Goal: Task Accomplishment & Management: Manage account settings

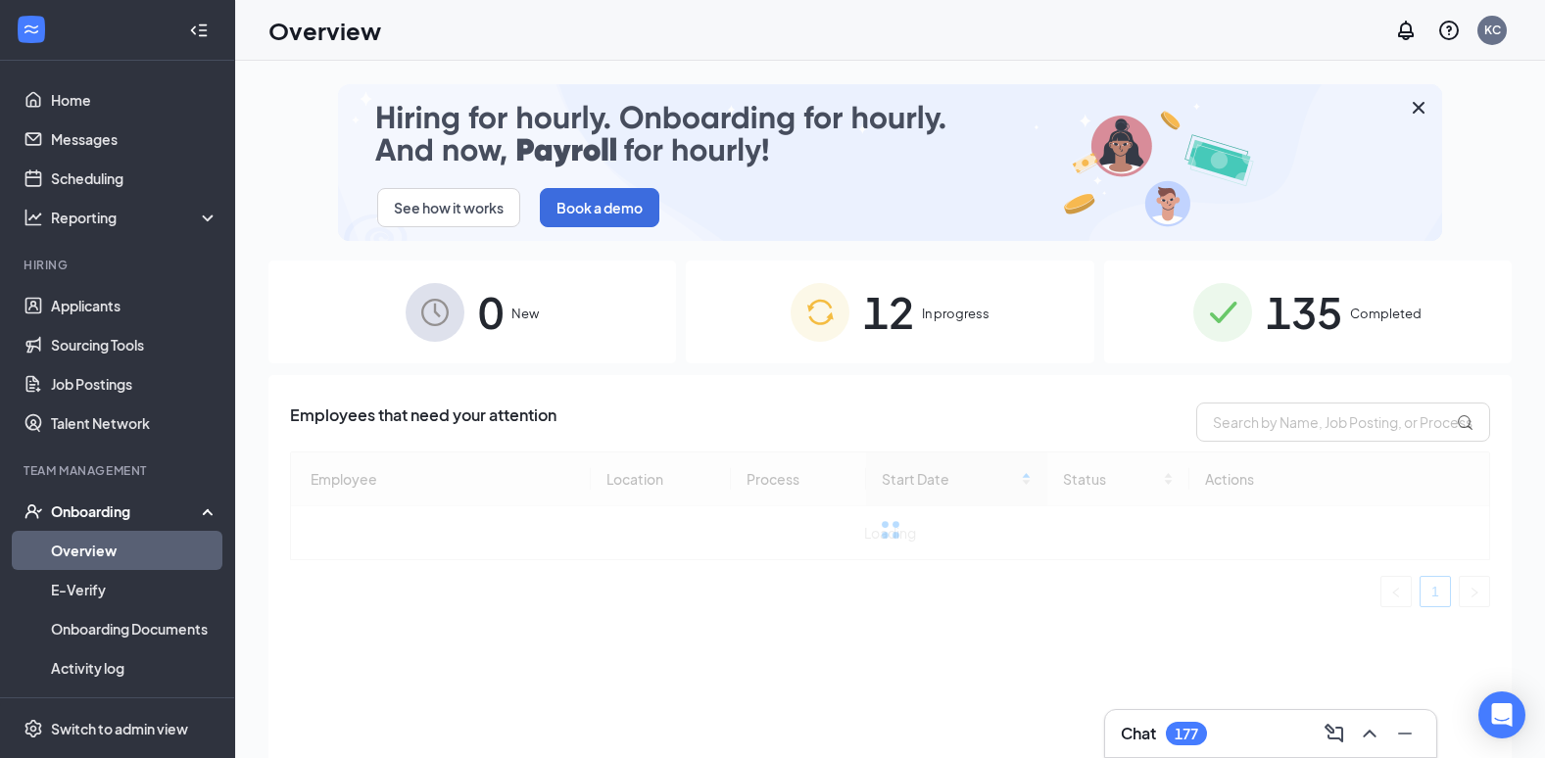
click at [978, 318] on span "In progress" at bounding box center [956, 314] width 68 height 20
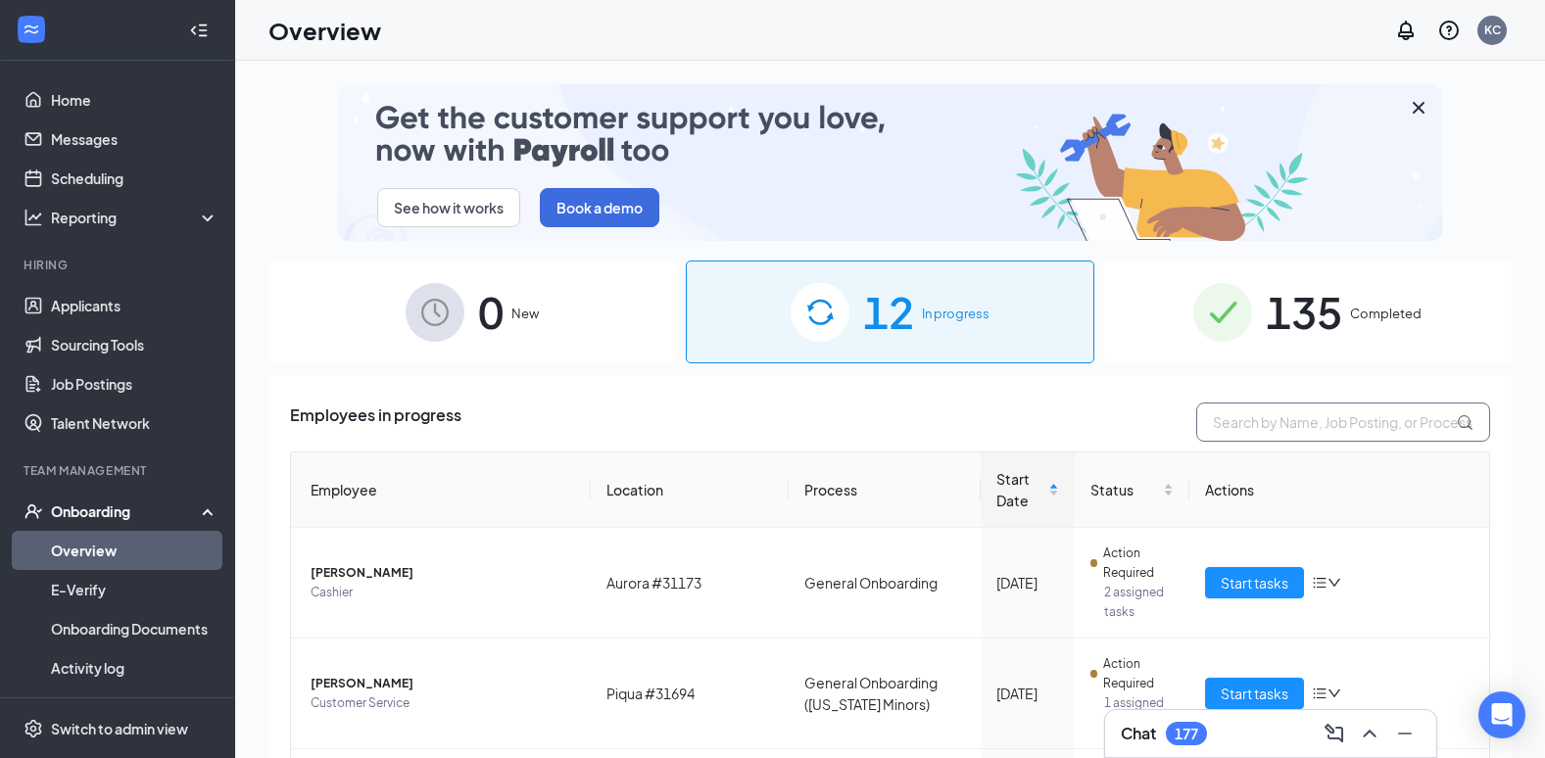
click at [1245, 422] on input "text" at bounding box center [1343, 422] width 294 height 39
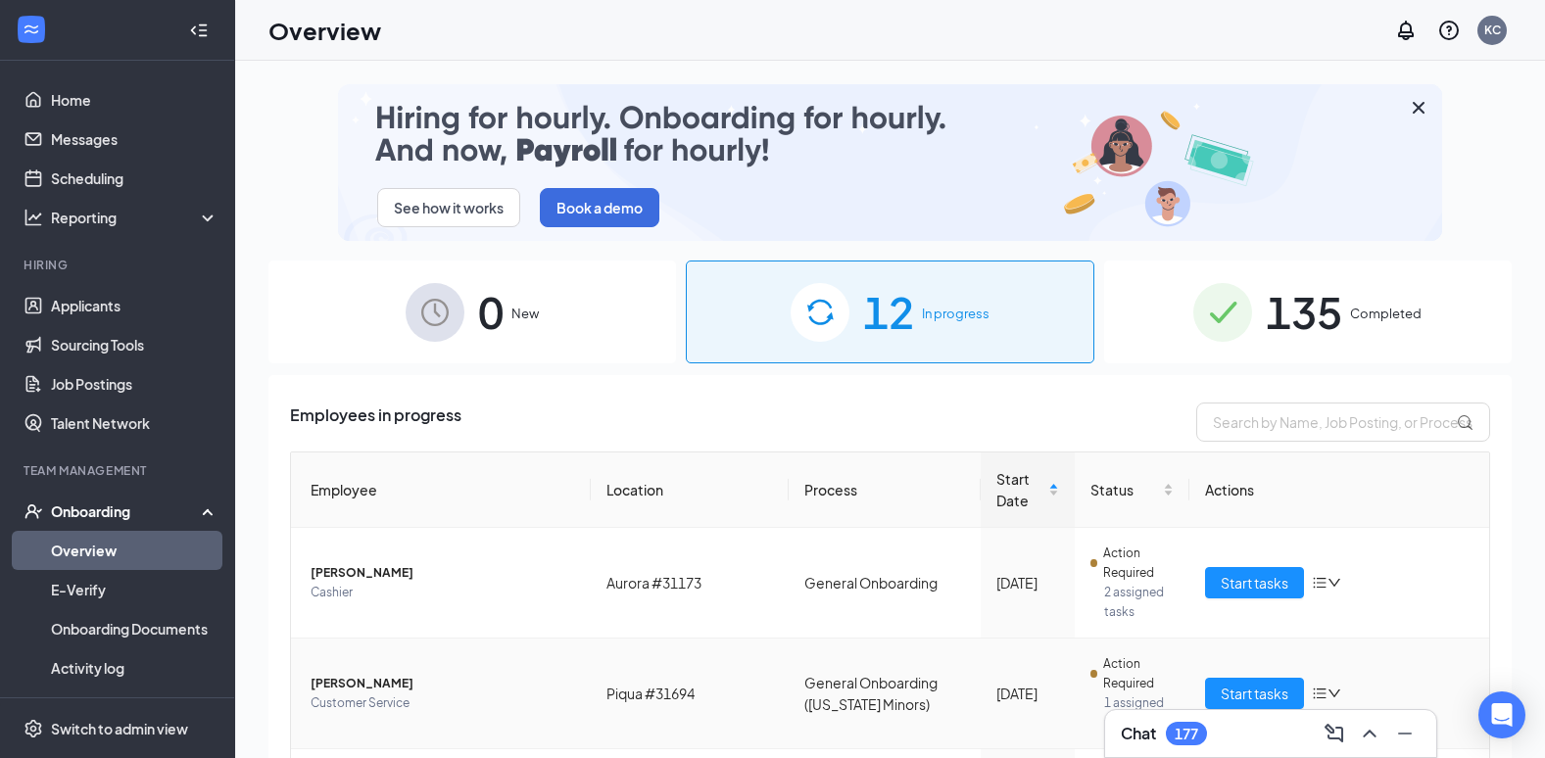
click at [383, 684] on span "[PERSON_NAME]" at bounding box center [442, 684] width 264 height 20
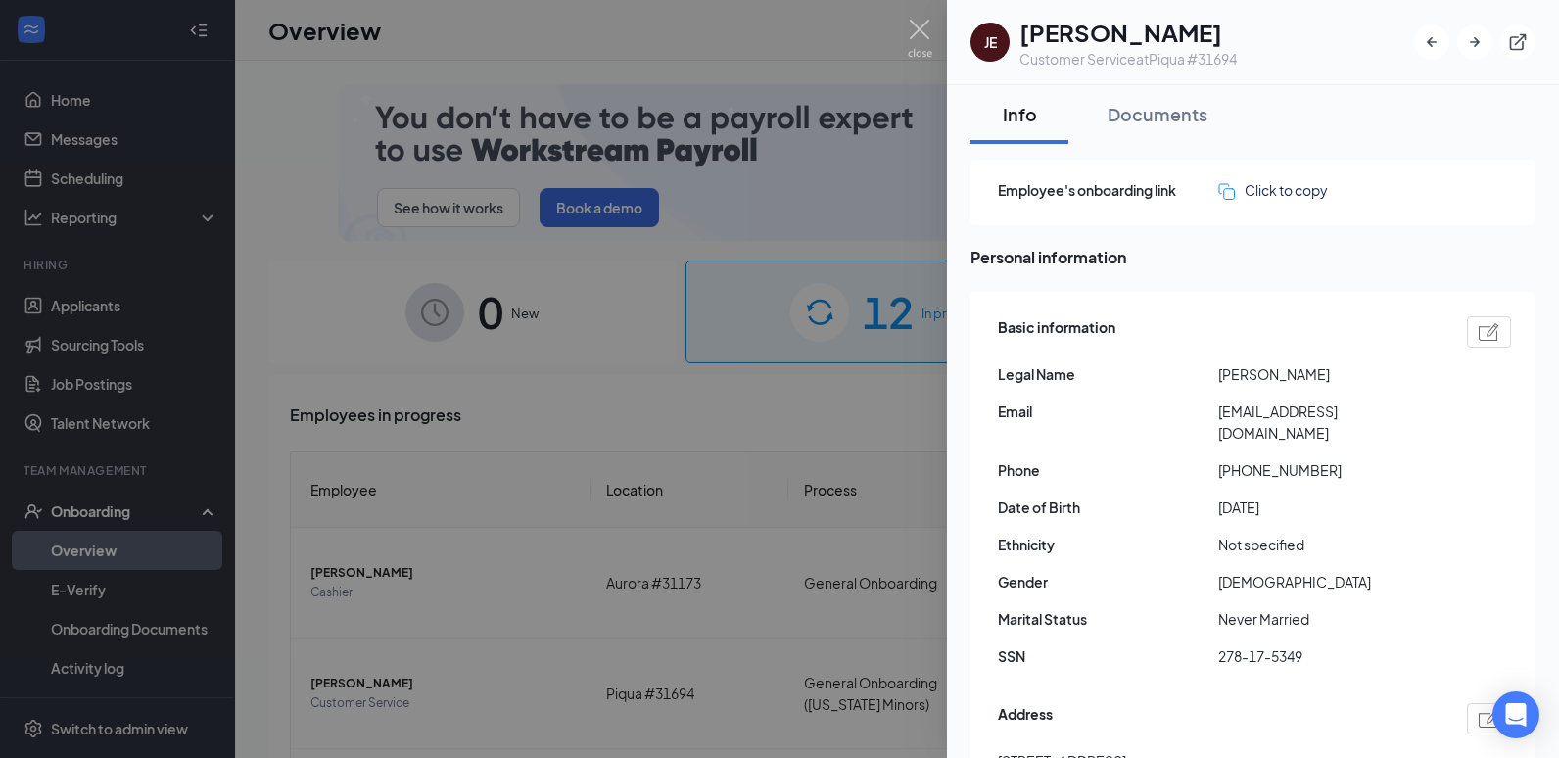
click at [620, 328] on div at bounding box center [779, 379] width 1559 height 758
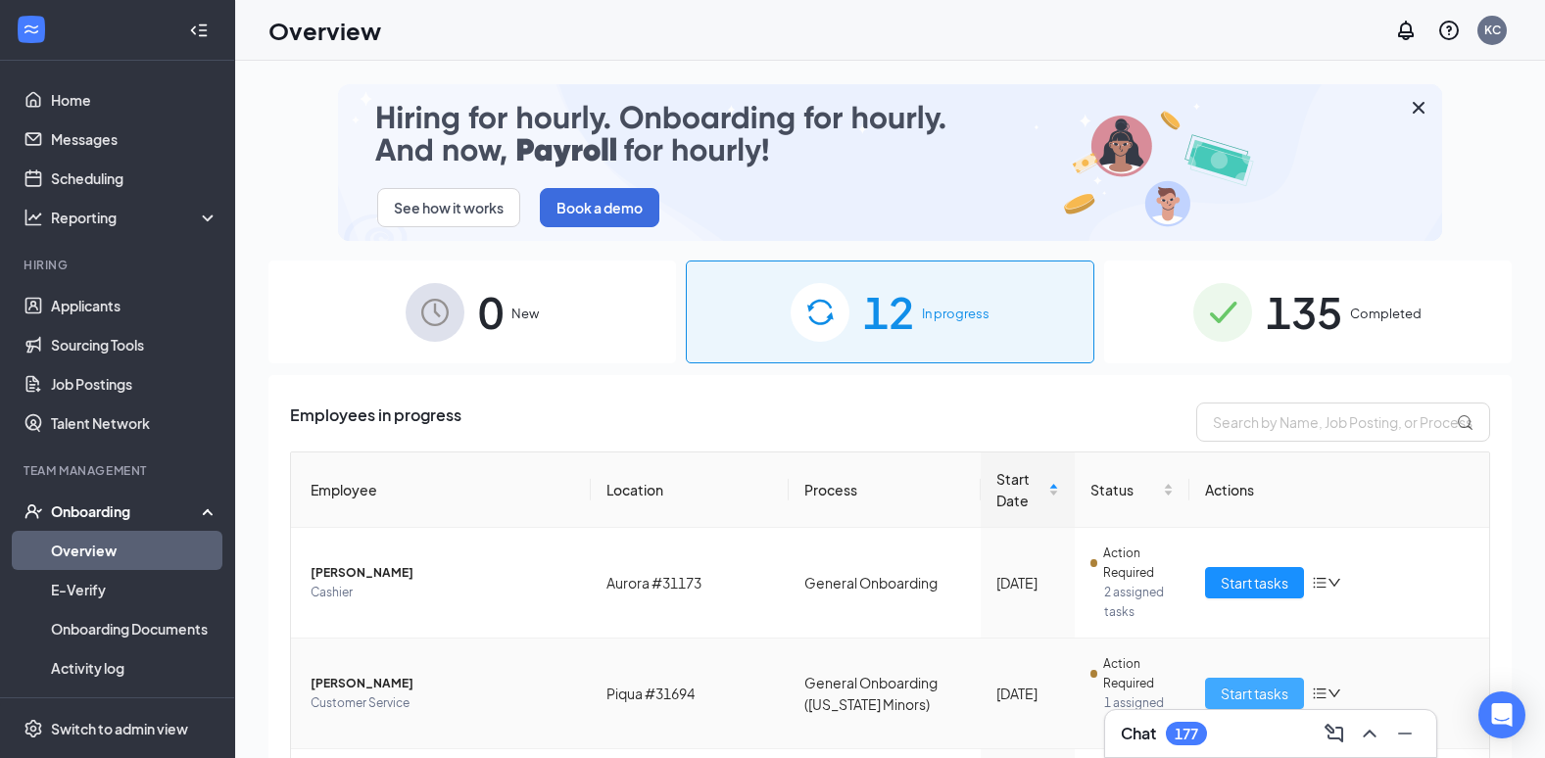
click at [1222, 691] on span "Start tasks" at bounding box center [1254, 694] width 68 height 22
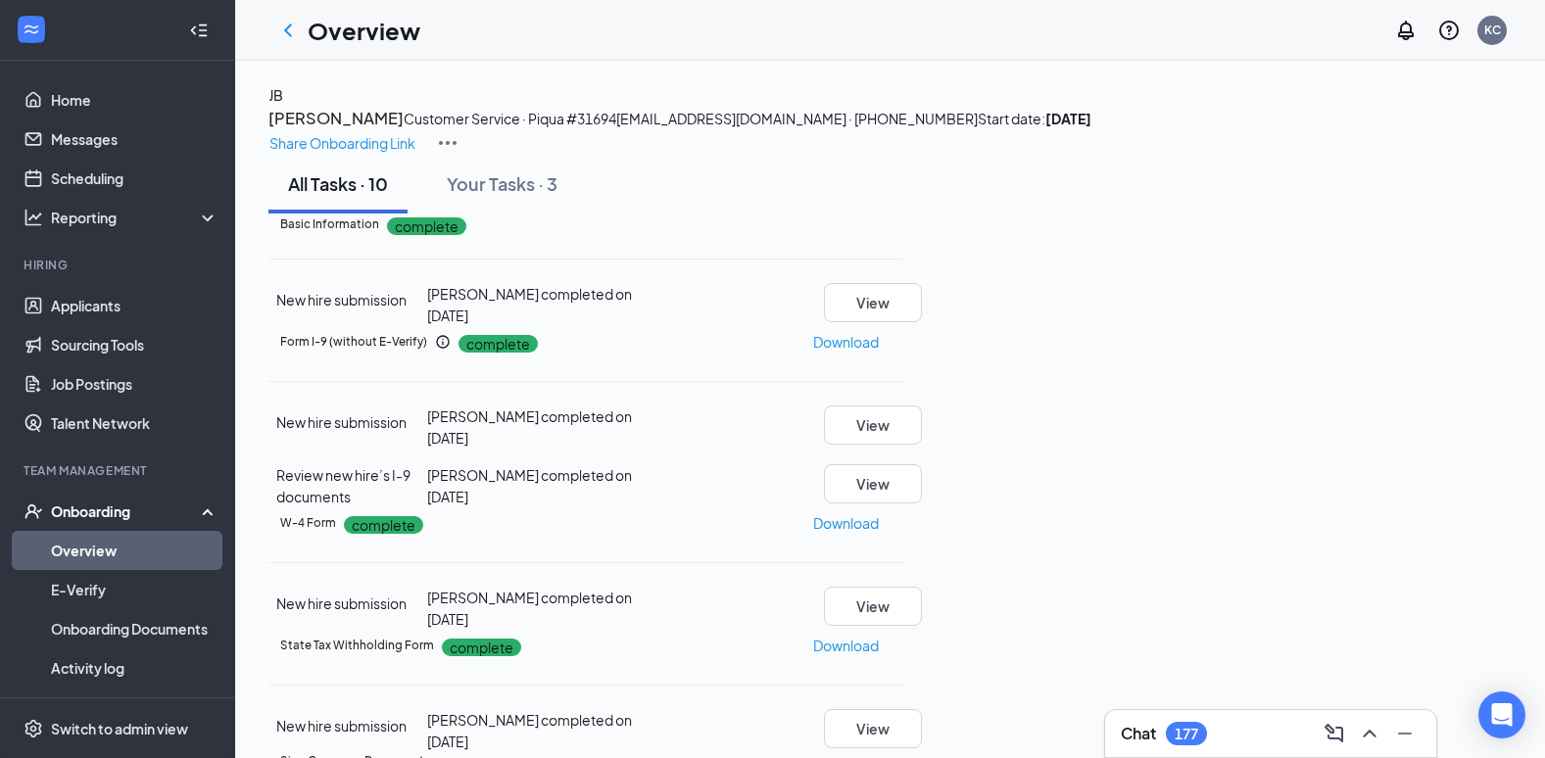
click at [287, 31] on icon "ChevronLeft" at bounding box center [288, 30] width 8 height 13
